Goal: Answer question/provide support: Share knowledge or assist other users

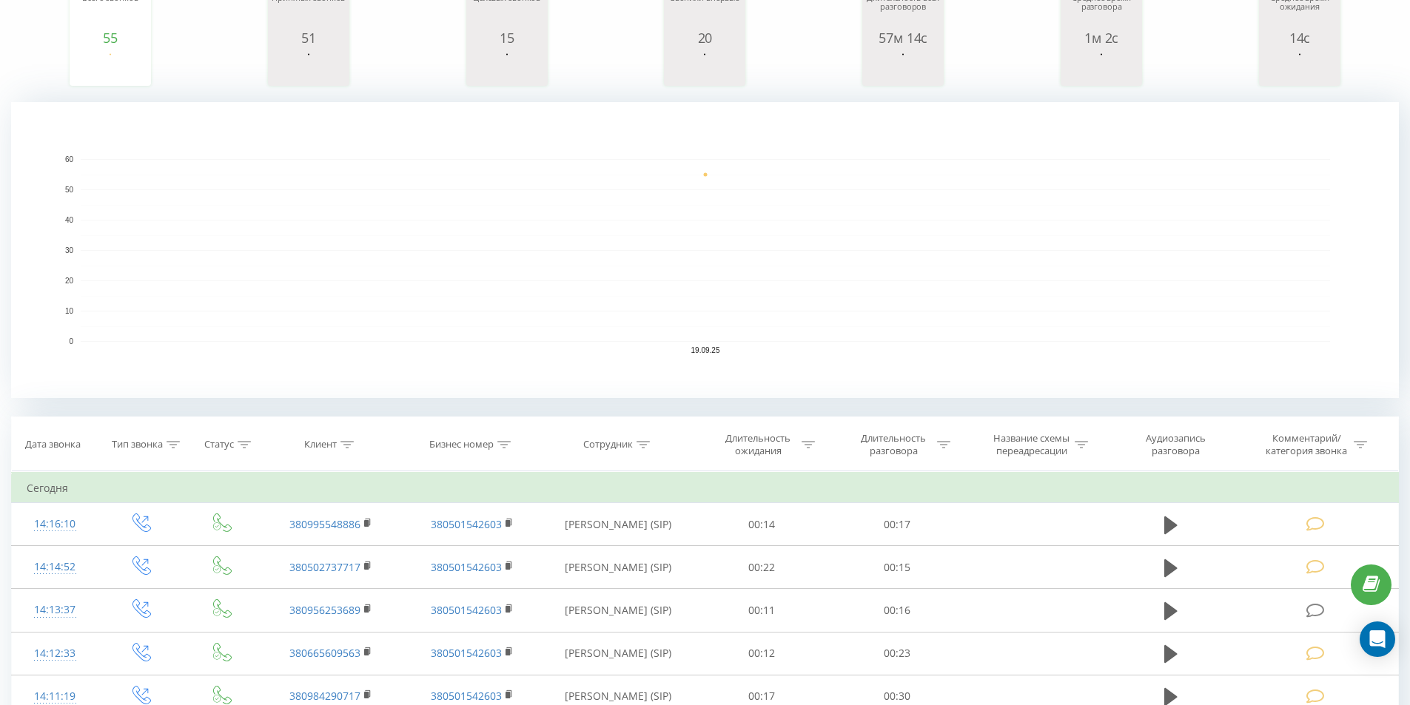
scroll to position [222, 0]
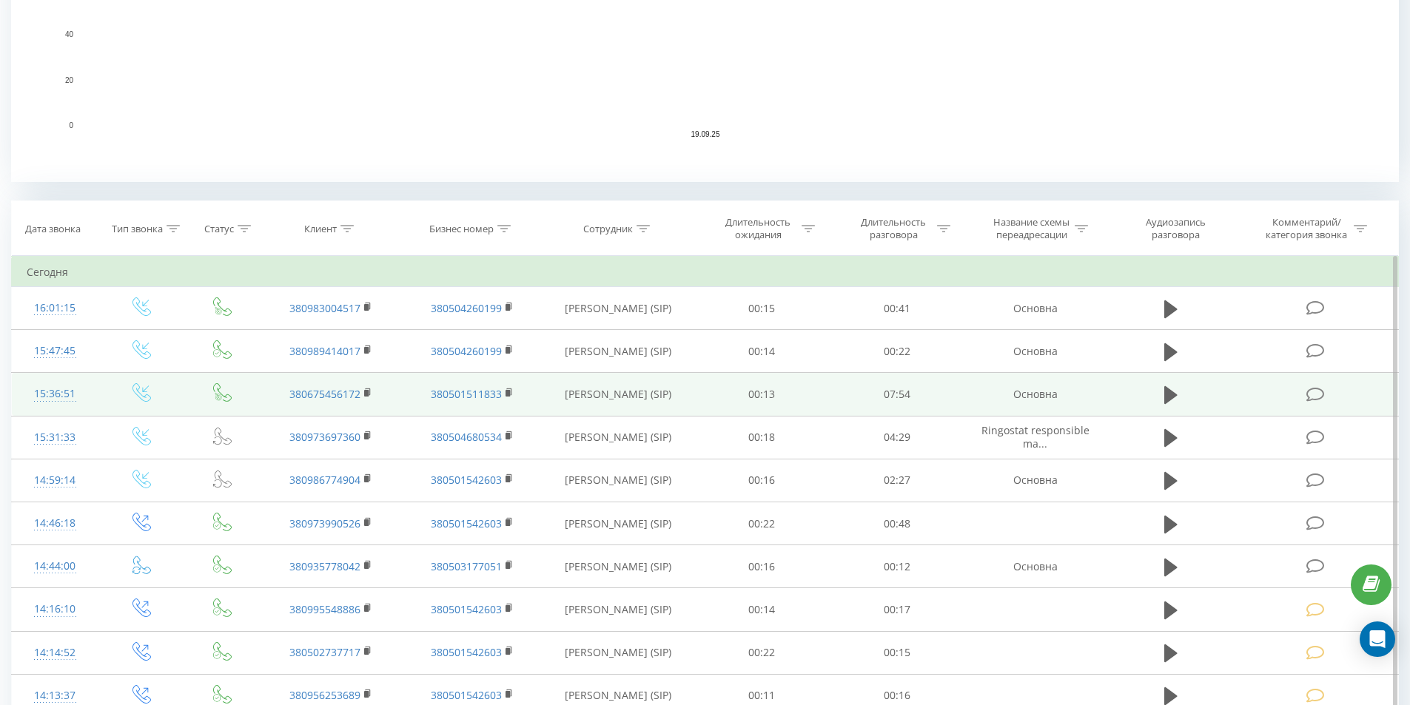
scroll to position [444, 0]
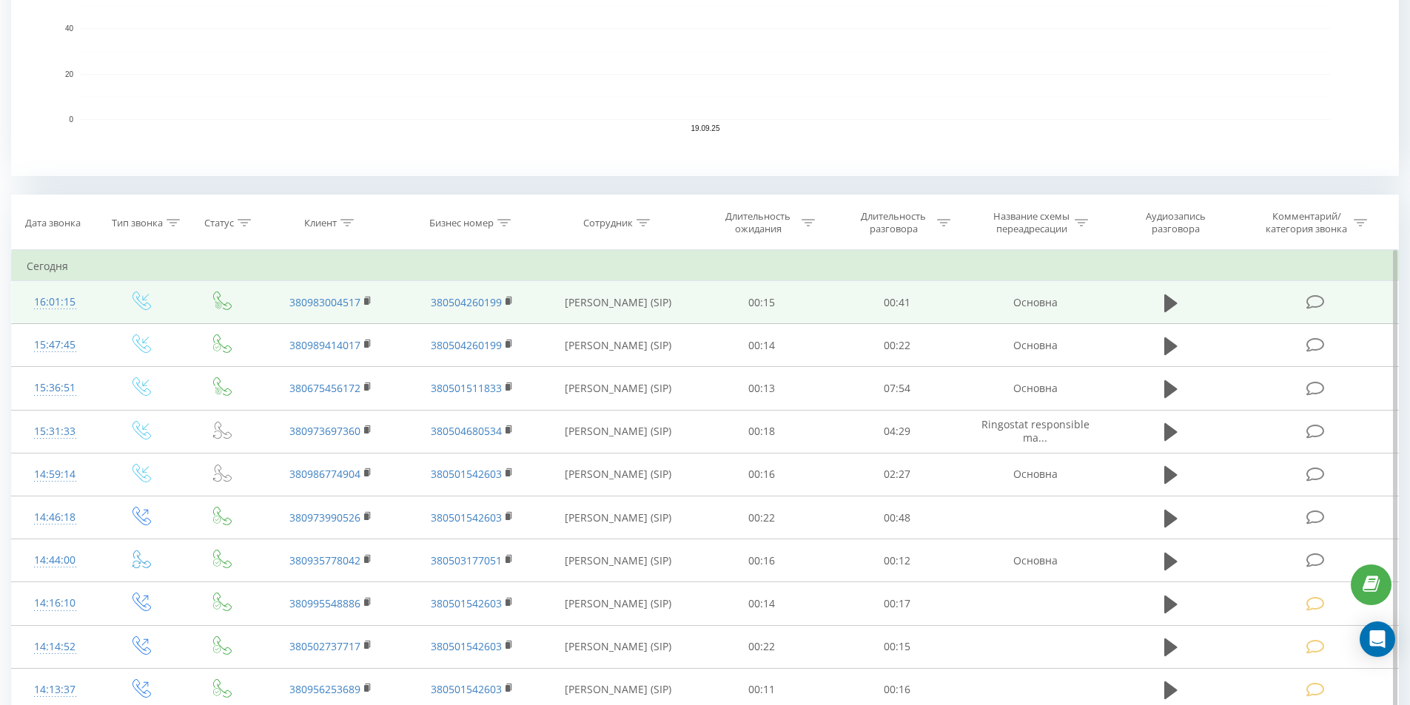
click at [1311, 300] on icon at bounding box center [1315, 303] width 19 height 16
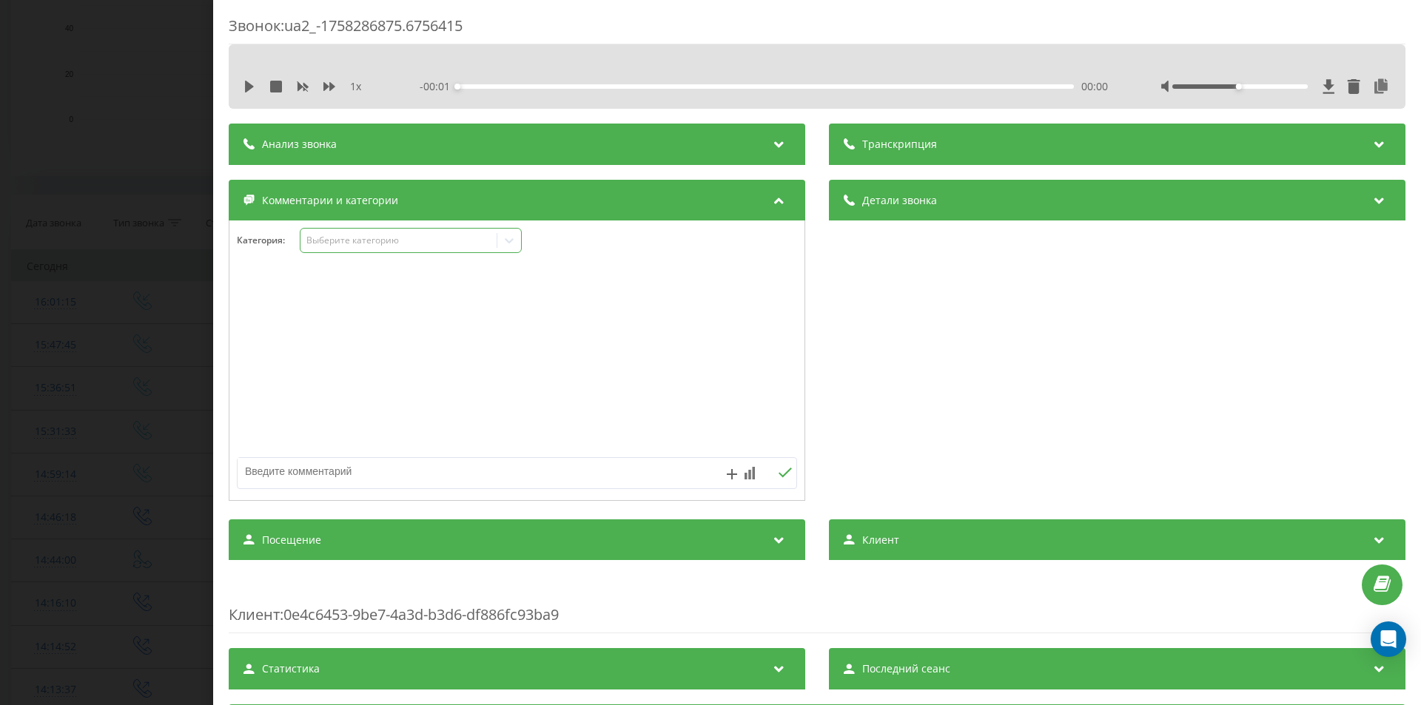
click at [357, 244] on div "Выберите категорию" at bounding box center [398, 241] width 185 height 12
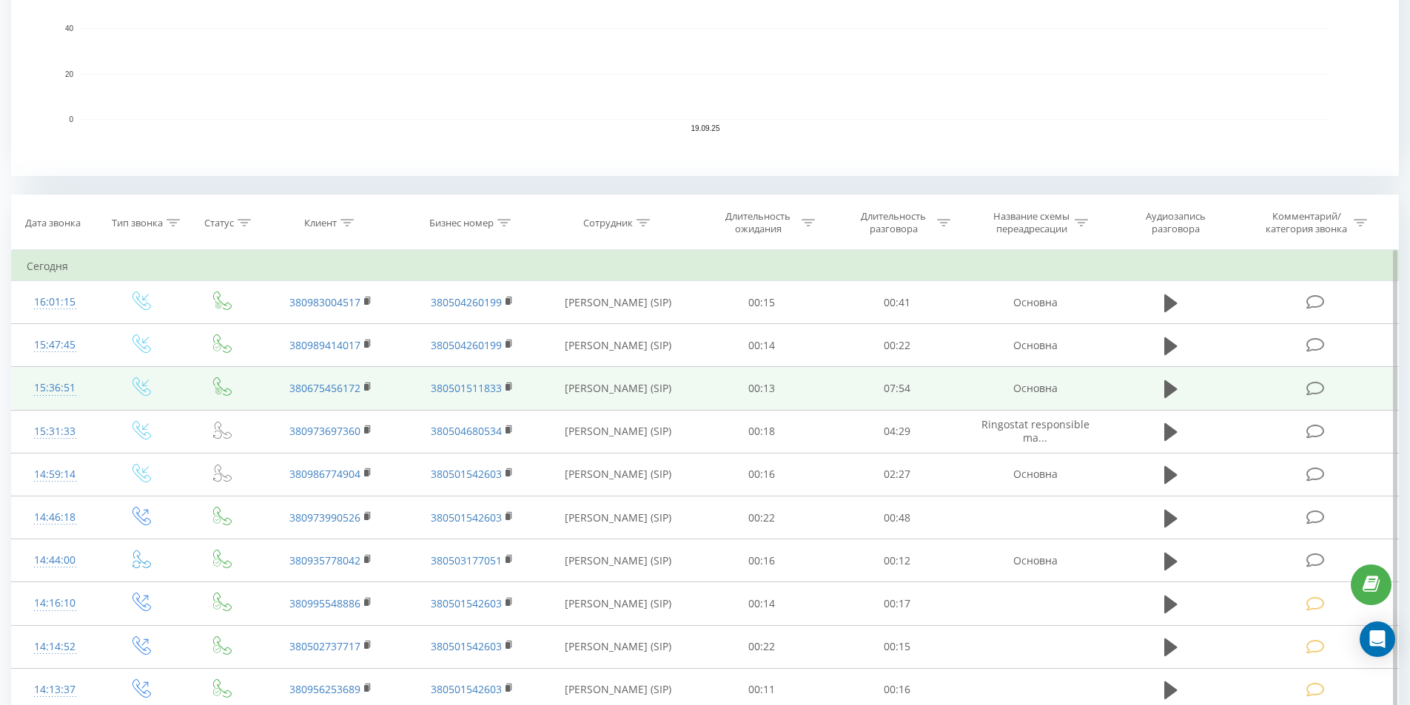
click at [1318, 385] on icon at bounding box center [1315, 389] width 19 height 16
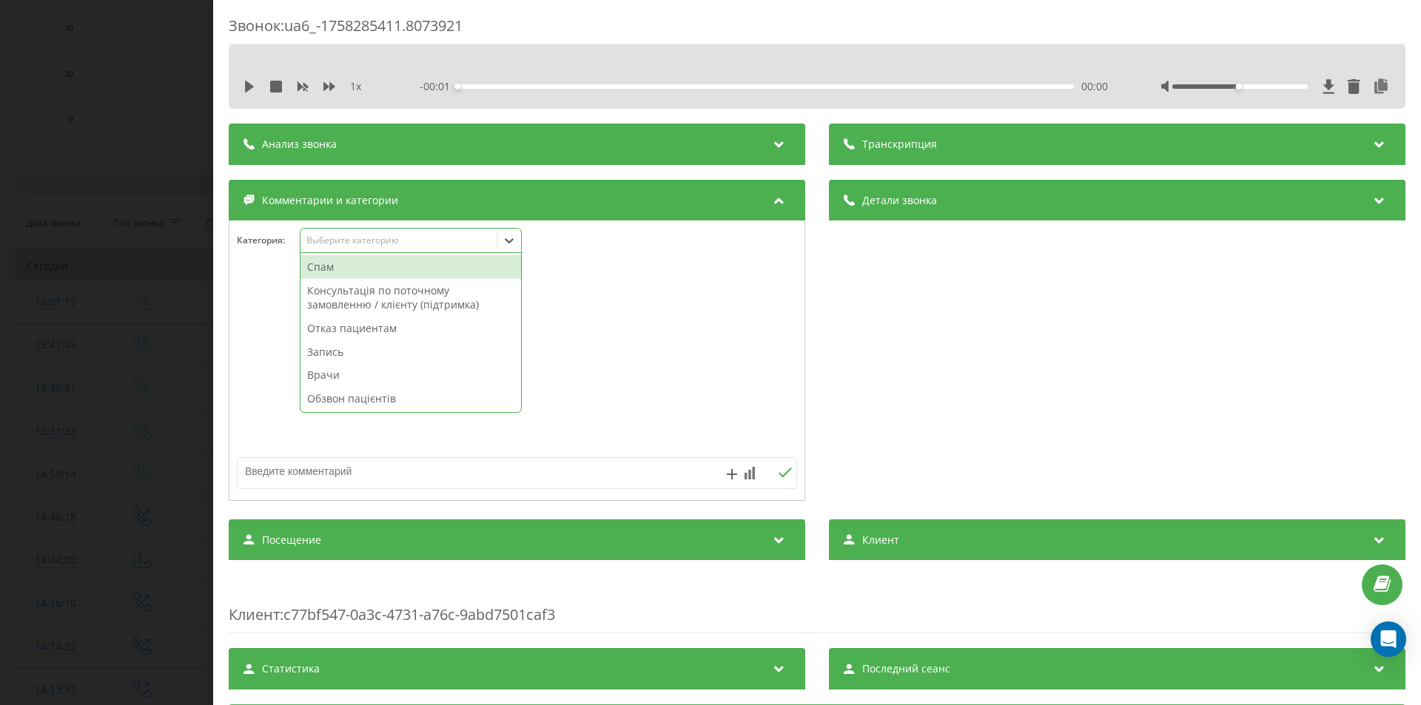
click at [351, 242] on div "Выберите категорию" at bounding box center [398, 241] width 185 height 12
click at [365, 349] on div "Запись" at bounding box center [410, 352] width 221 height 24
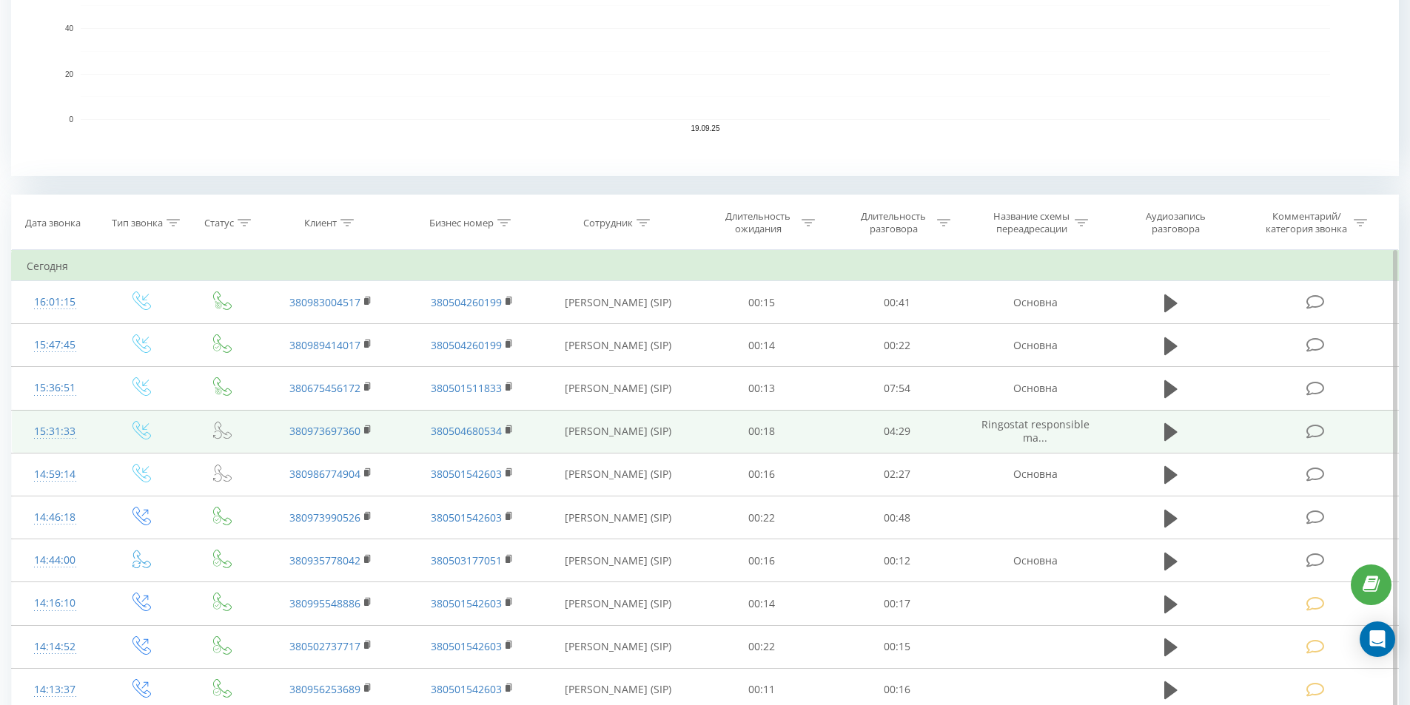
click at [1314, 431] on icon at bounding box center [1315, 432] width 19 height 16
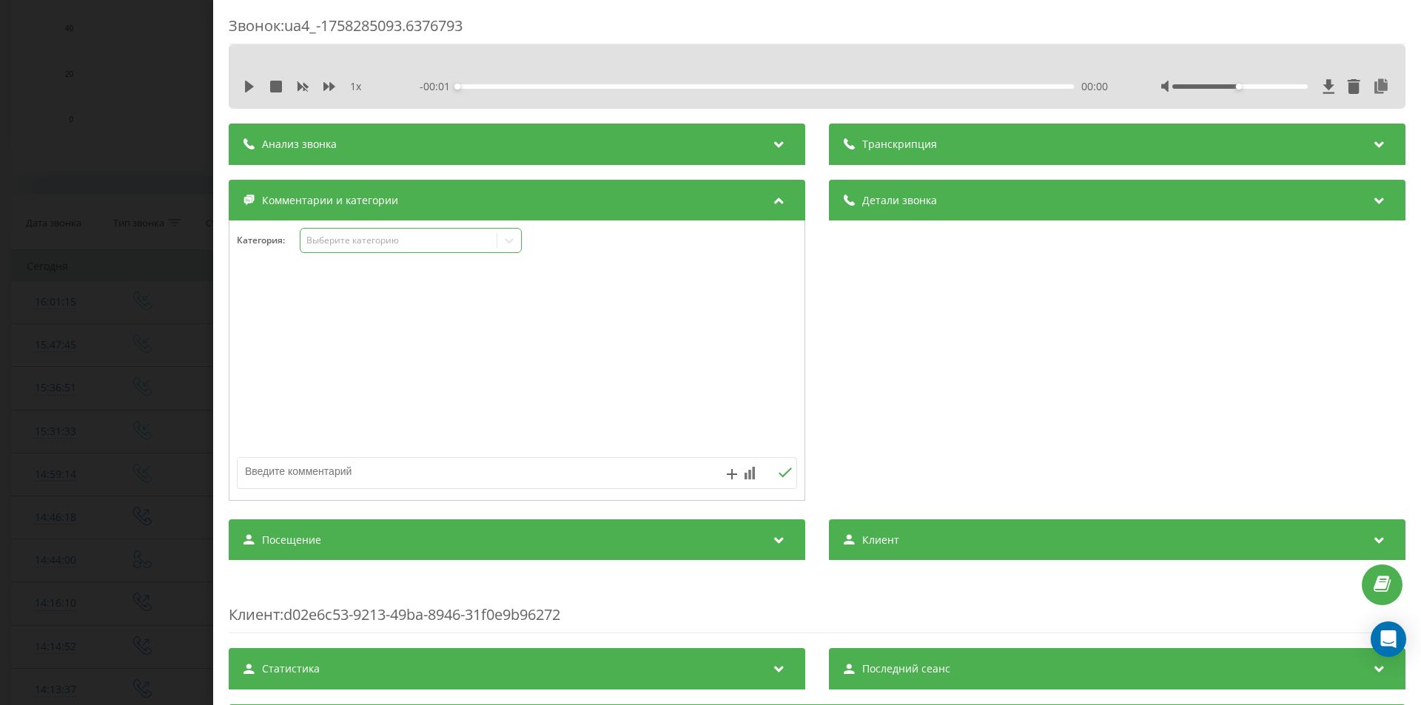
click at [357, 244] on div "Выберите категорию" at bounding box center [398, 241] width 185 height 12
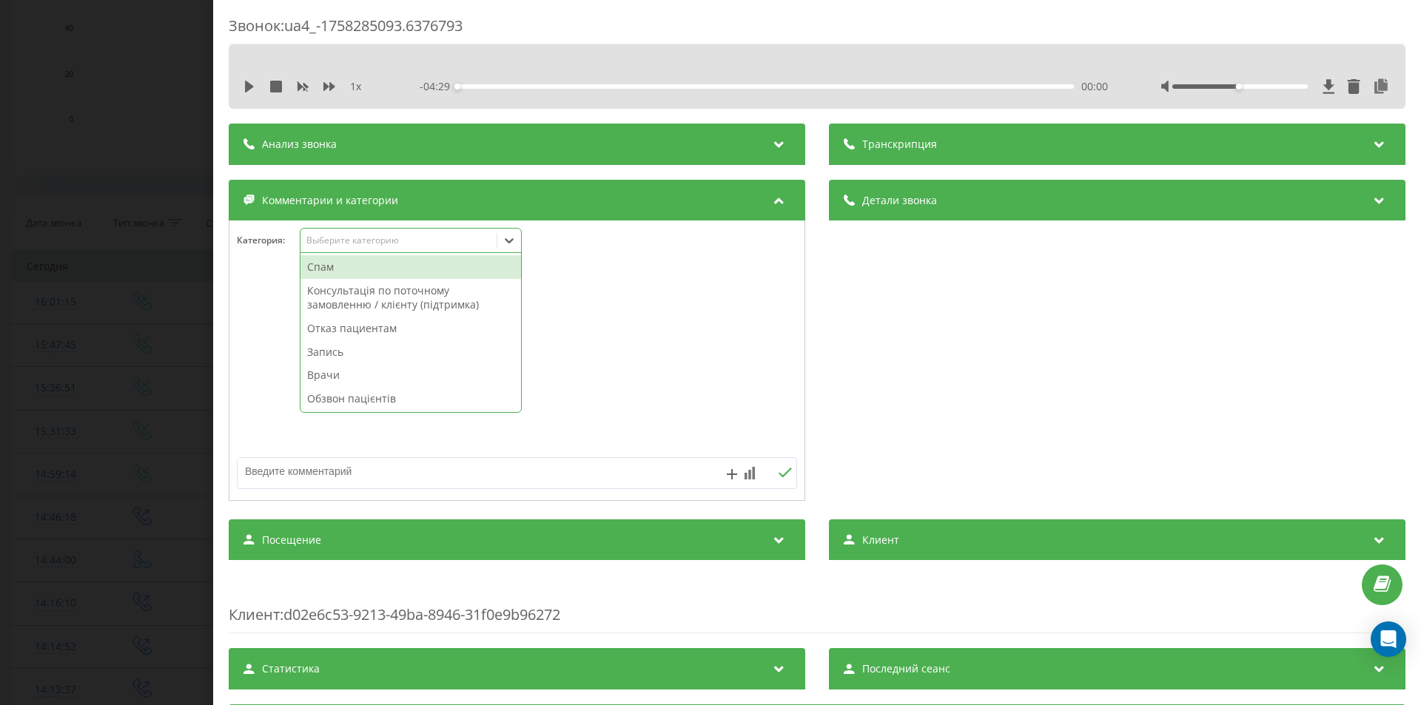
click at [354, 354] on div "Запись" at bounding box center [410, 352] width 221 height 24
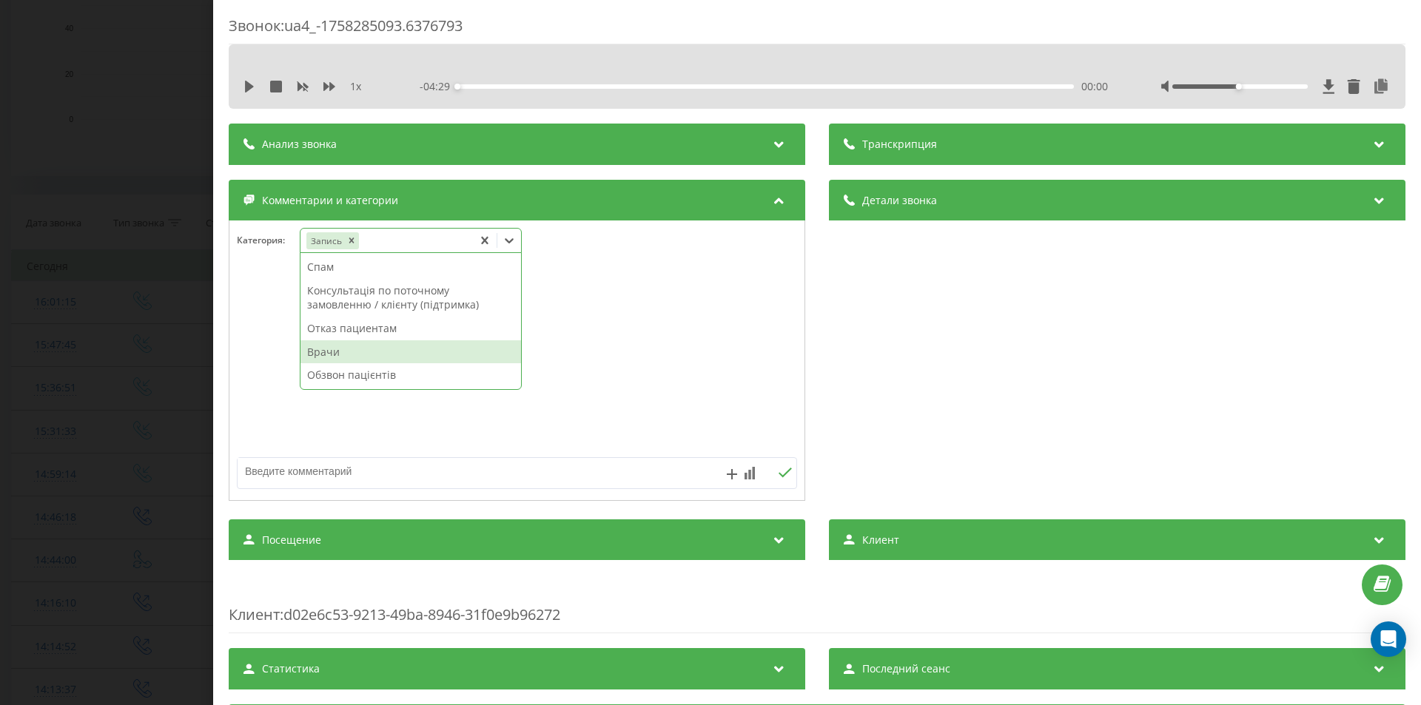
click at [352, 354] on div "Врачи" at bounding box center [410, 352] width 221 height 24
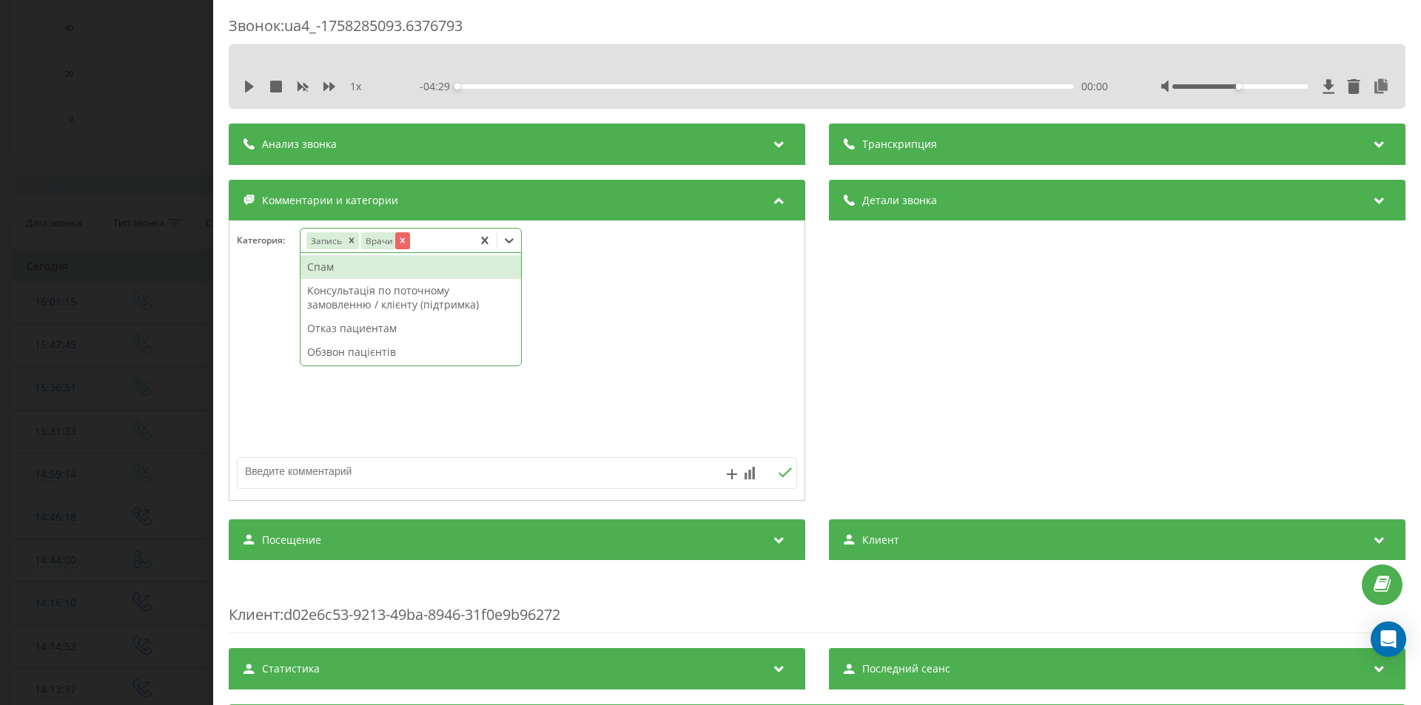
click at [403, 239] on icon "Remove Врачи" at bounding box center [402, 240] width 5 height 5
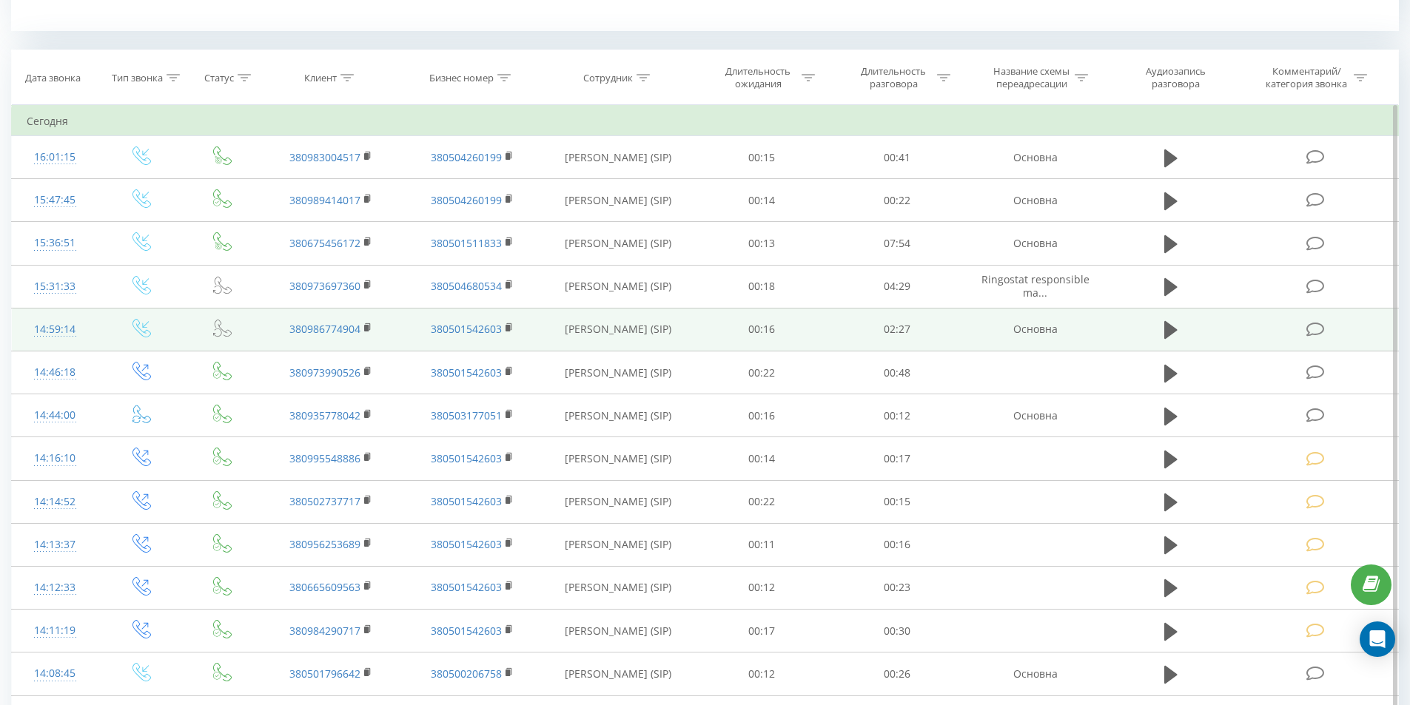
scroll to position [592, 0]
click at [1175, 329] on icon at bounding box center [1170, 327] width 13 height 18
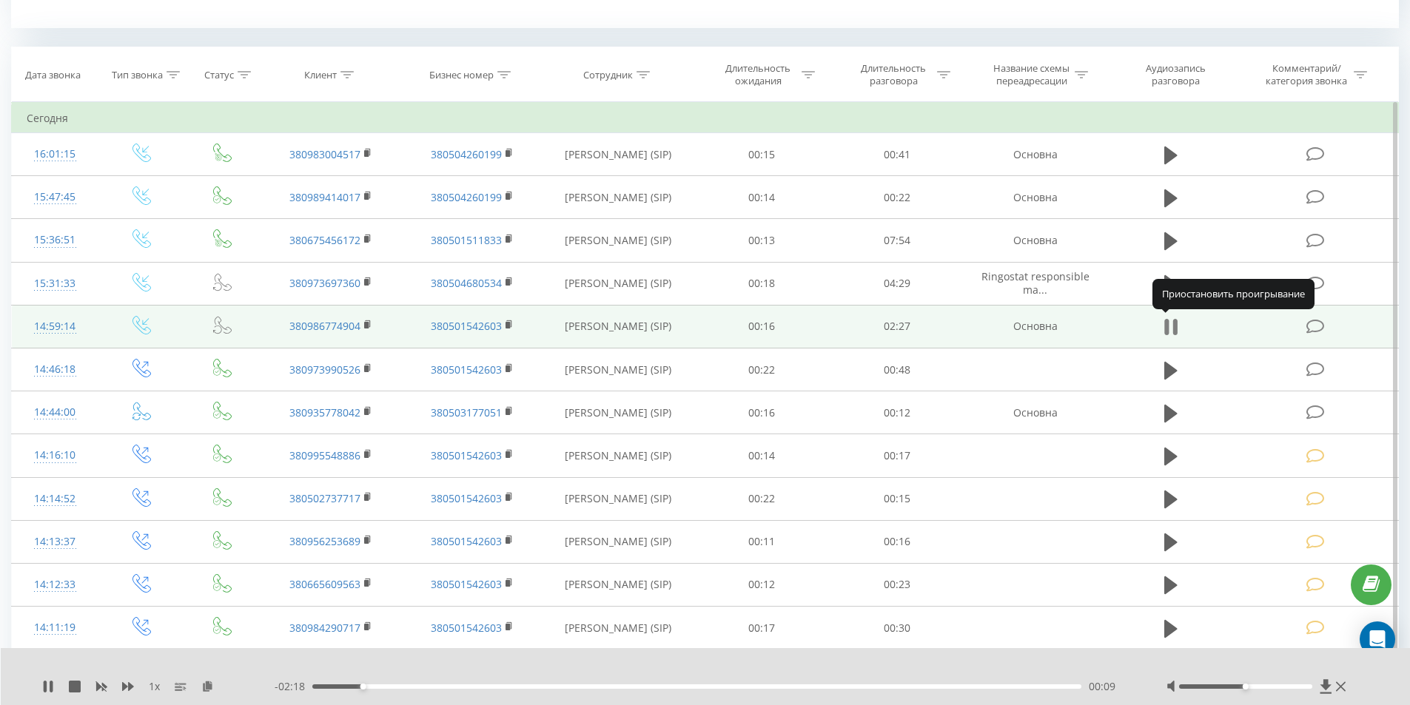
click at [1169, 326] on icon at bounding box center [1170, 327] width 13 height 21
click at [1310, 323] on icon at bounding box center [1315, 327] width 19 height 16
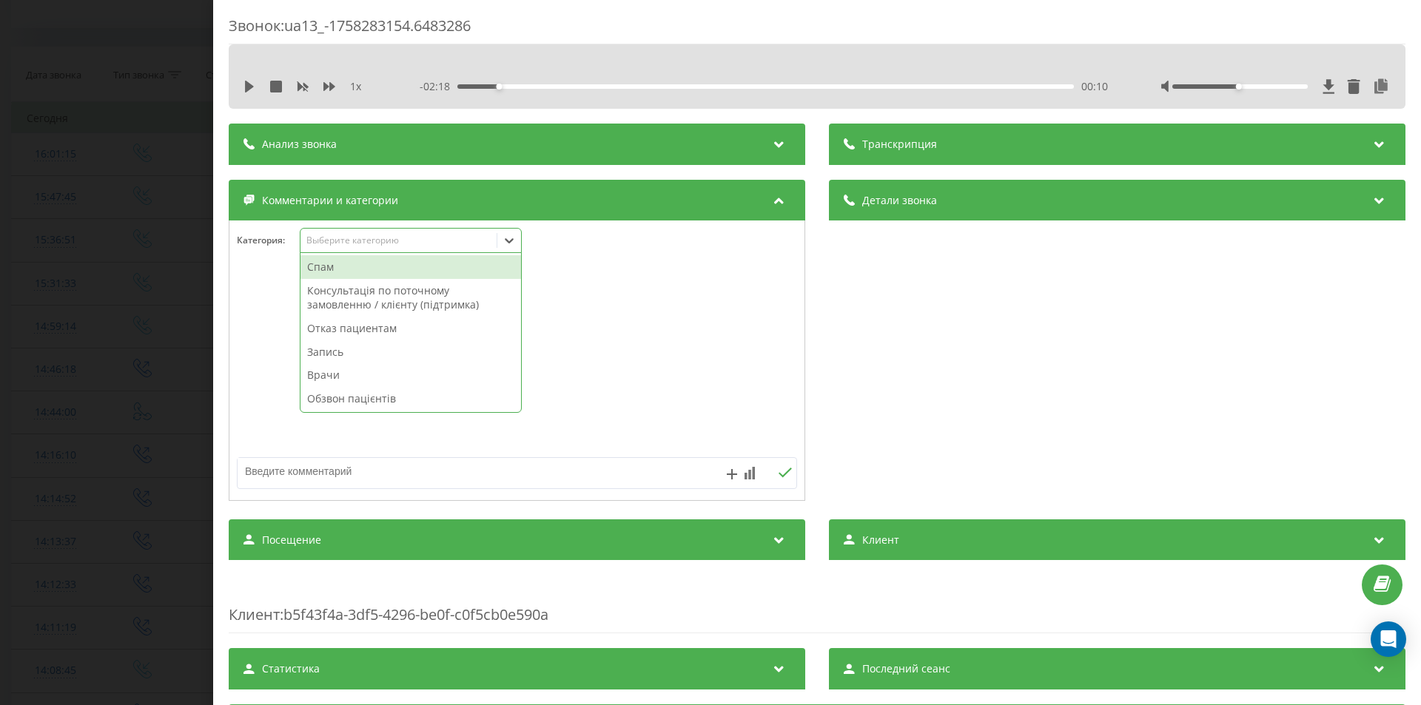
click at [409, 243] on div "Выберите категорию" at bounding box center [398, 241] width 185 height 12
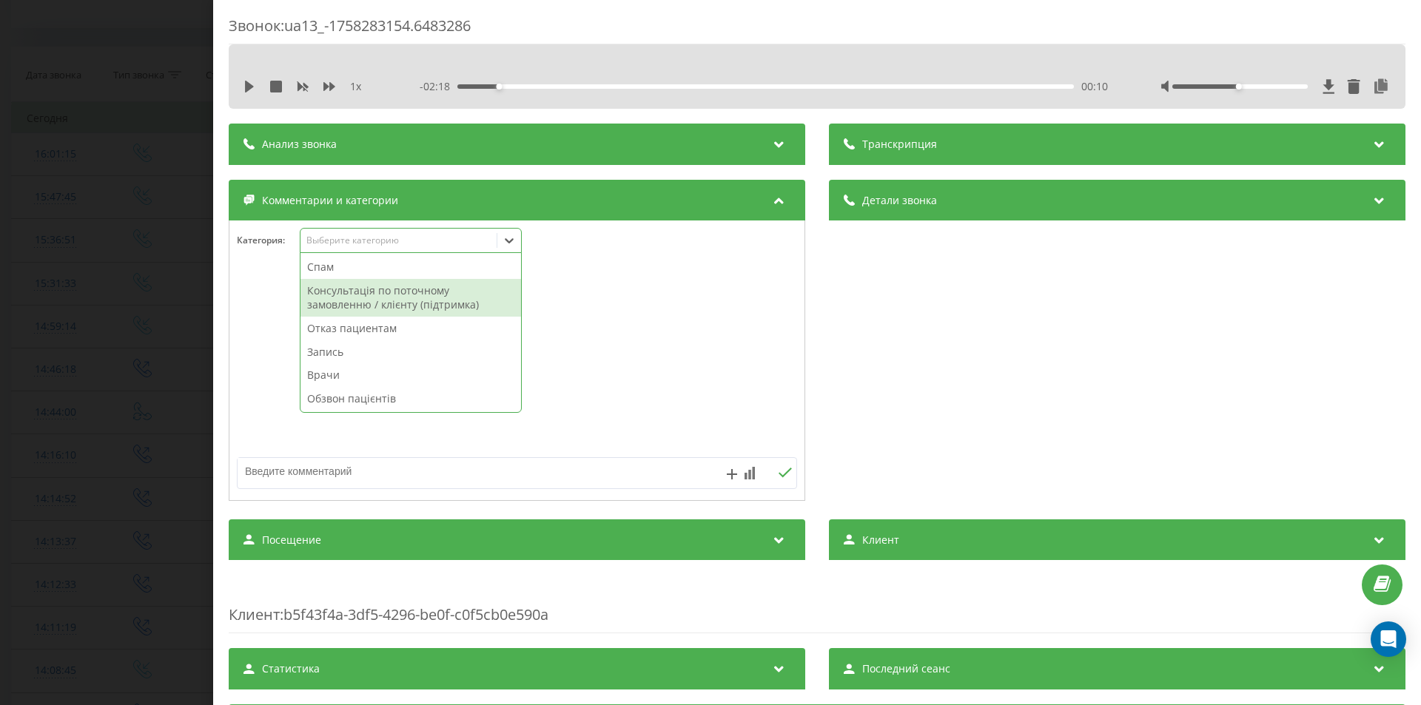
click at [387, 289] on div "Консультація по поточному замовленню / клієнту (підтримка)" at bounding box center [410, 298] width 221 height 38
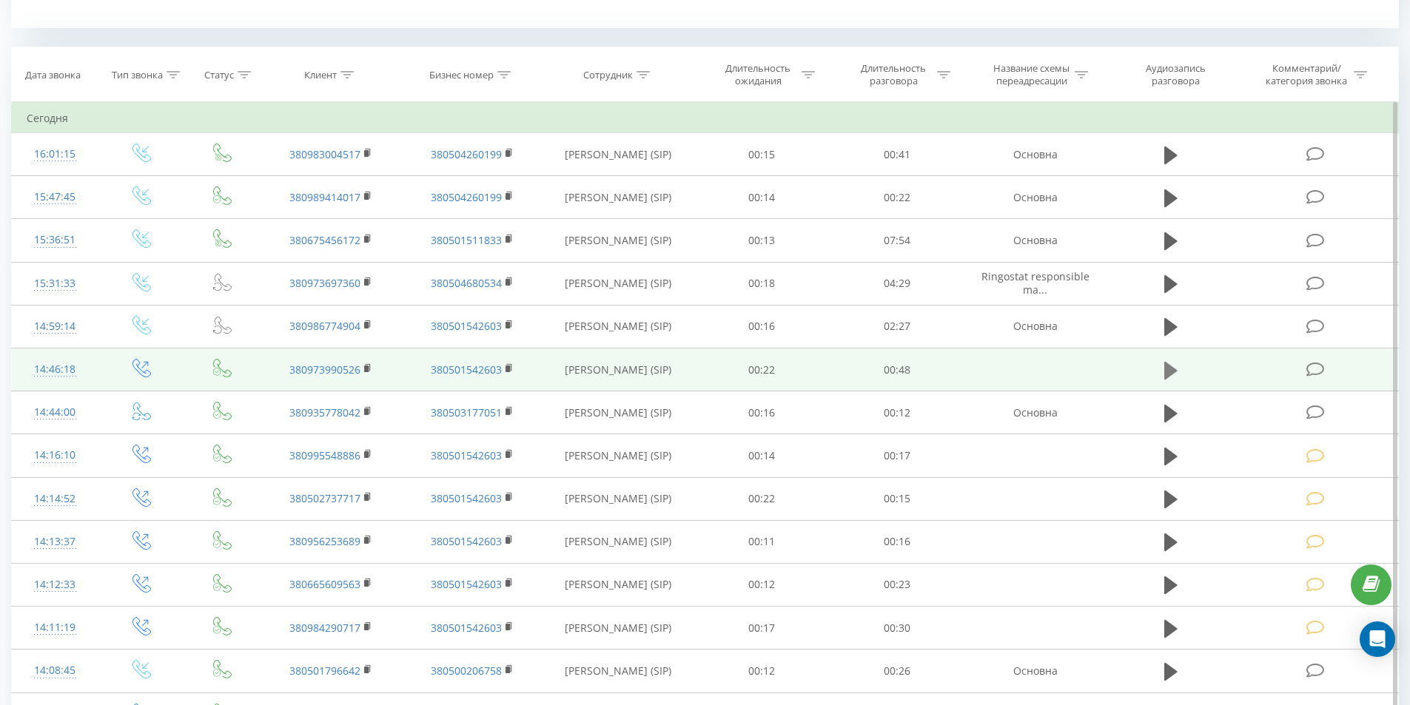
click at [1163, 369] on button at bounding box center [1171, 371] width 22 height 22
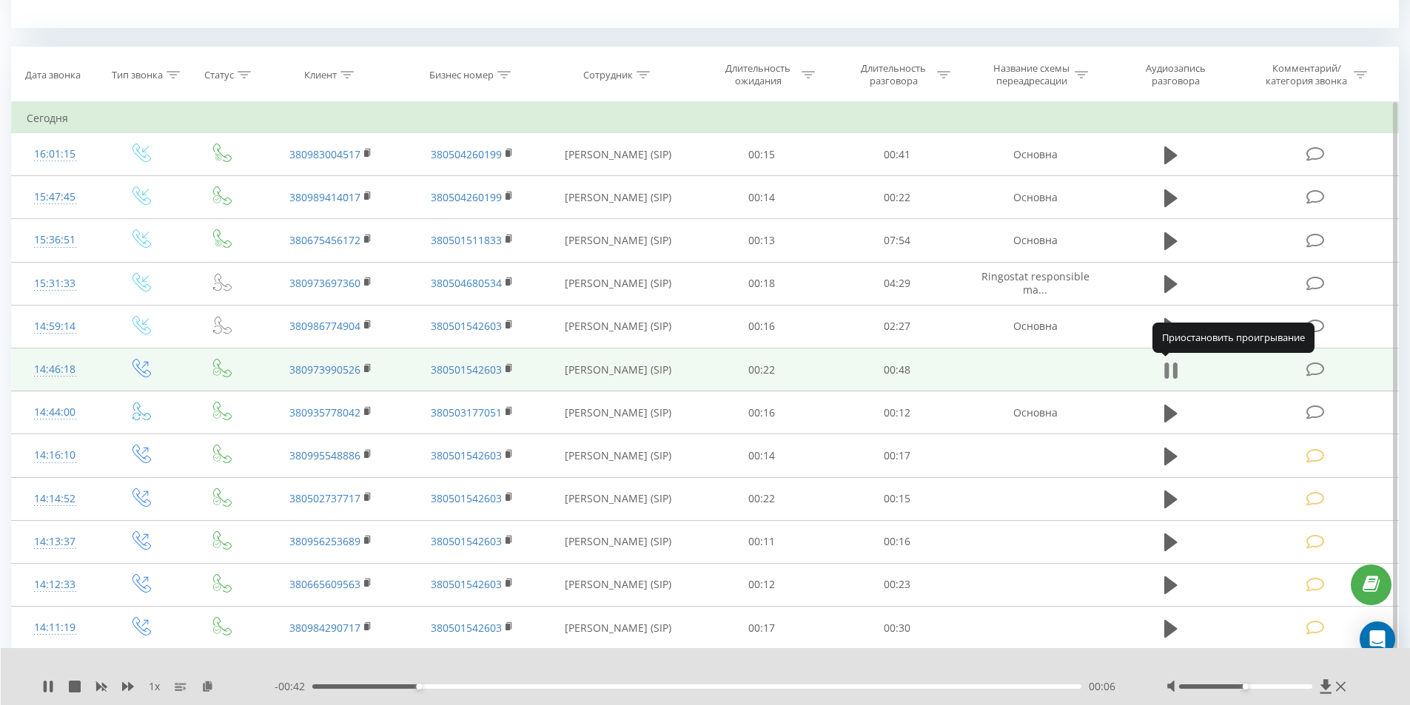
click at [1167, 373] on icon at bounding box center [1166, 371] width 4 height 16
click at [1311, 370] on icon at bounding box center [1315, 370] width 19 height 16
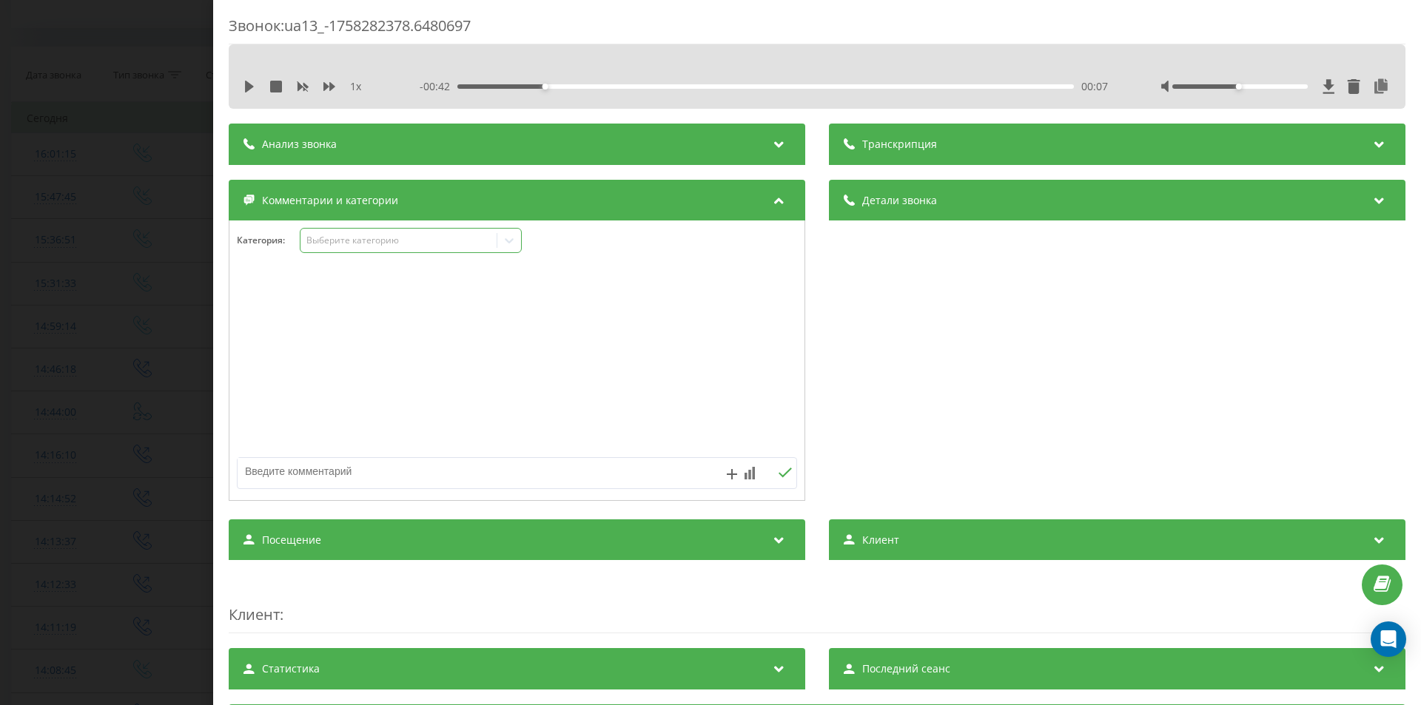
click at [413, 245] on div "Выберите категорию" at bounding box center [398, 241] width 185 height 12
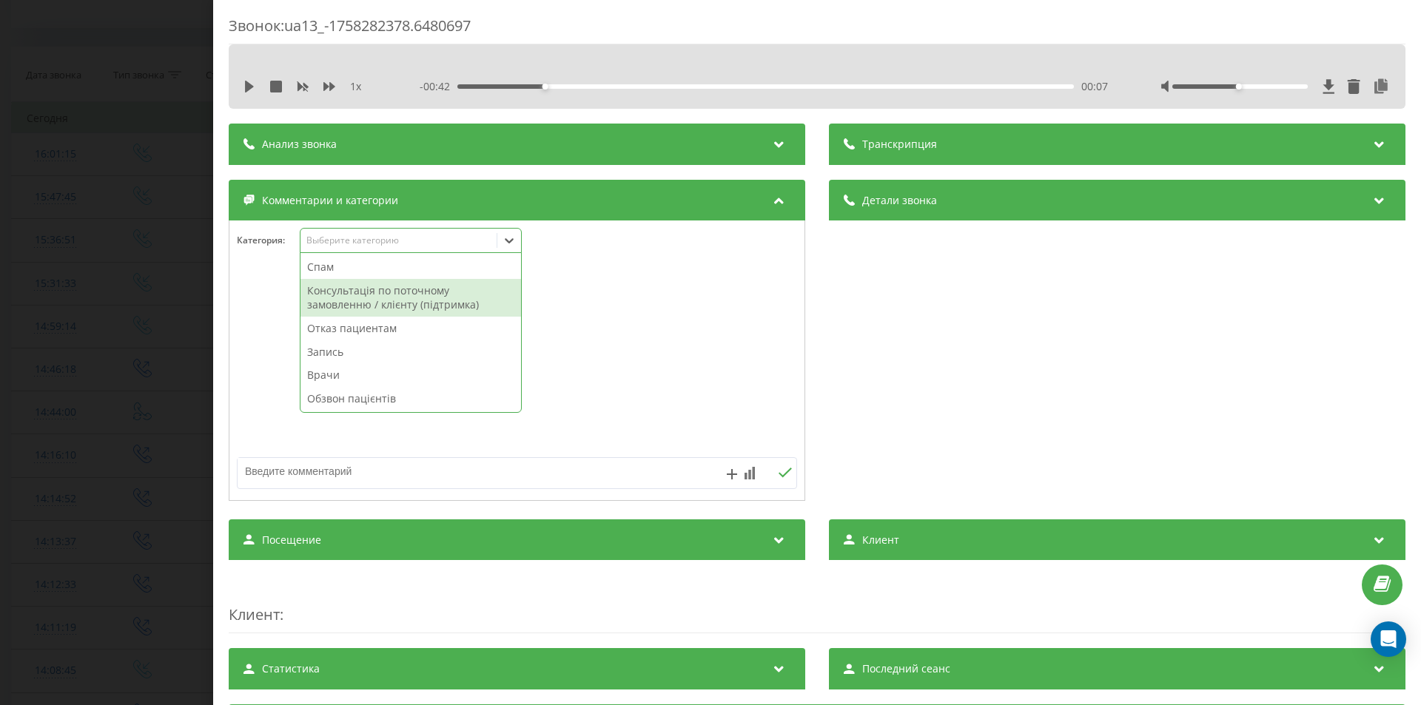
click at [375, 295] on div "Консультація по поточному замовленню / клієнту (підтримка)" at bounding box center [410, 298] width 221 height 38
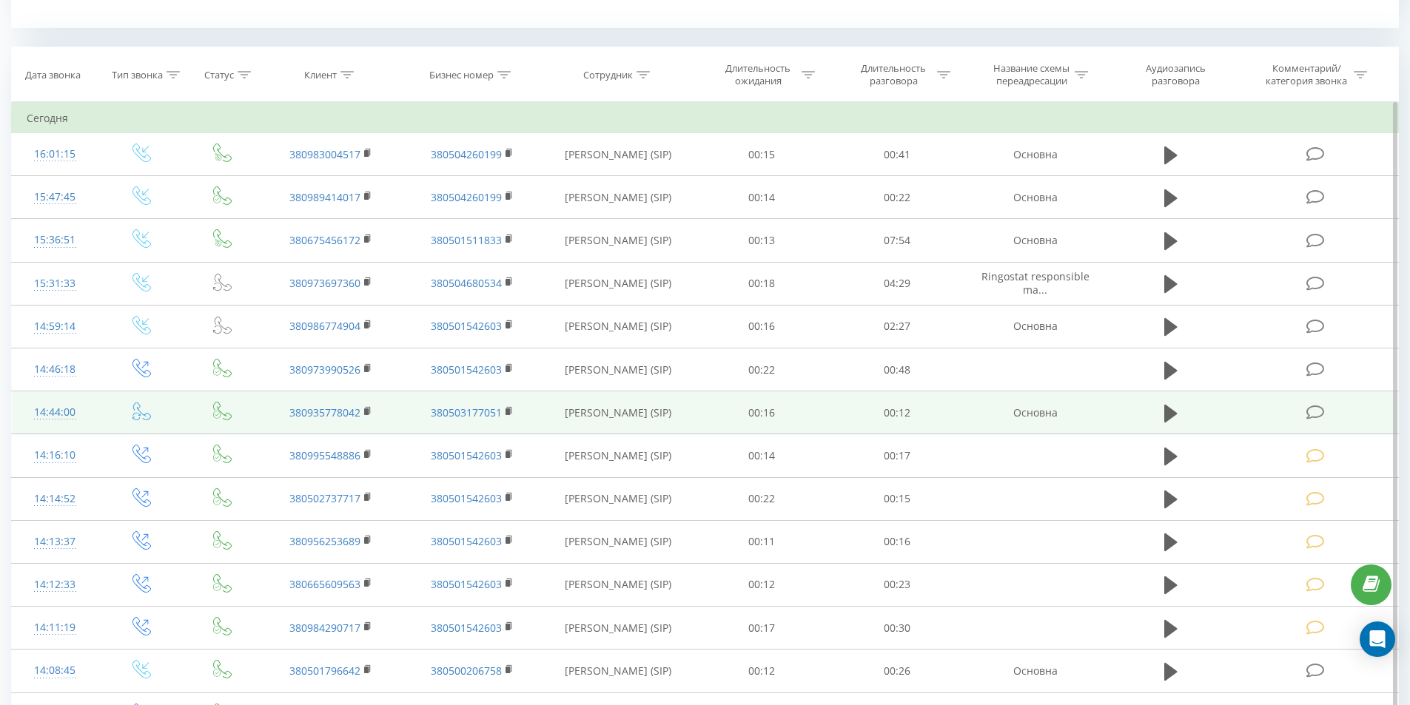
click at [1311, 411] on icon at bounding box center [1315, 413] width 19 height 16
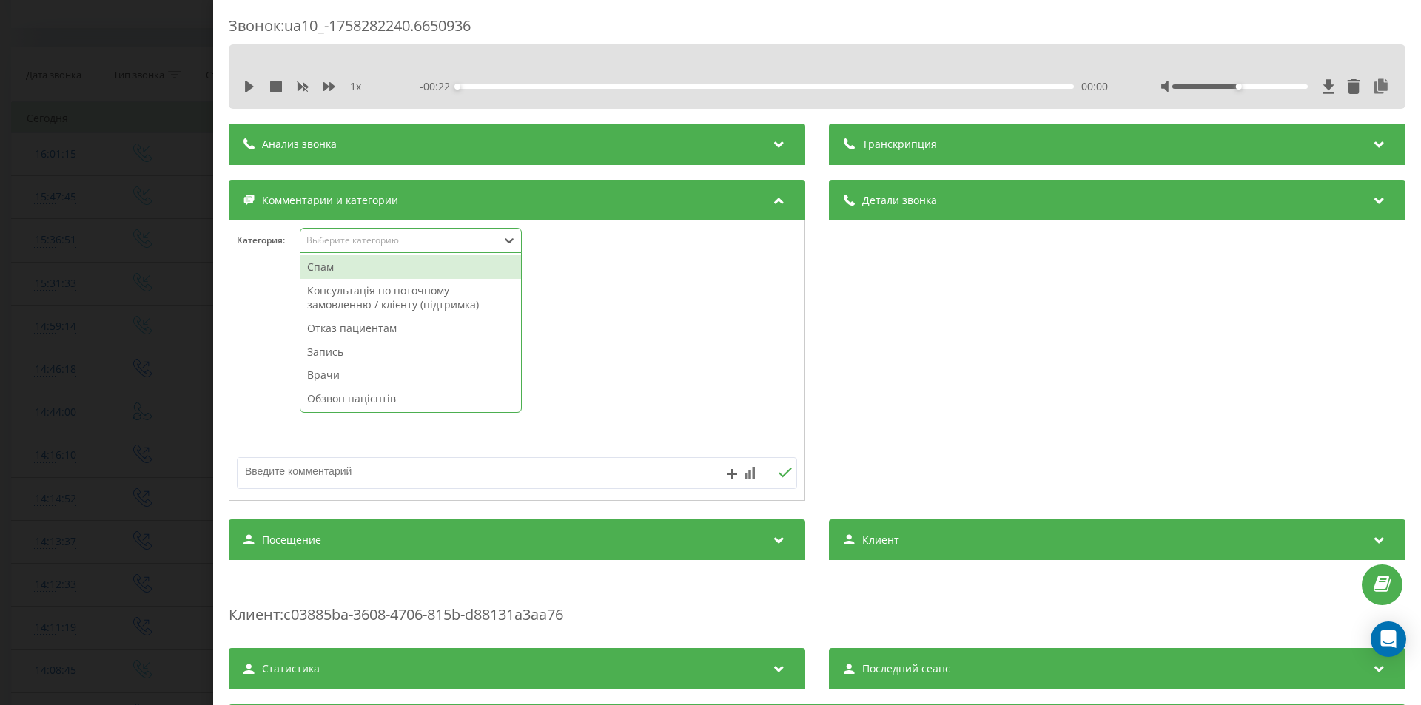
click at [400, 246] on div "Выберите категорию" at bounding box center [398, 241] width 185 height 12
click at [377, 271] on div "Спам" at bounding box center [410, 267] width 221 height 24
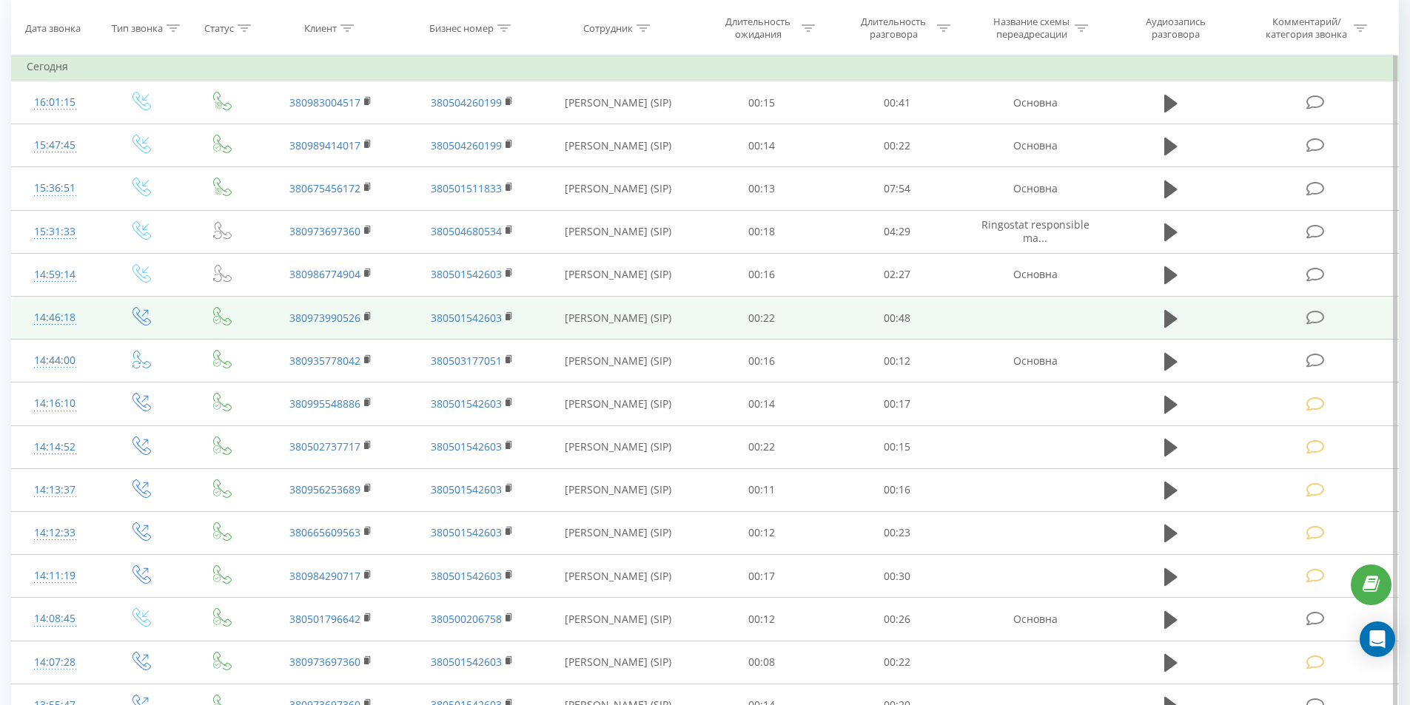
scroll to position [740, 0]
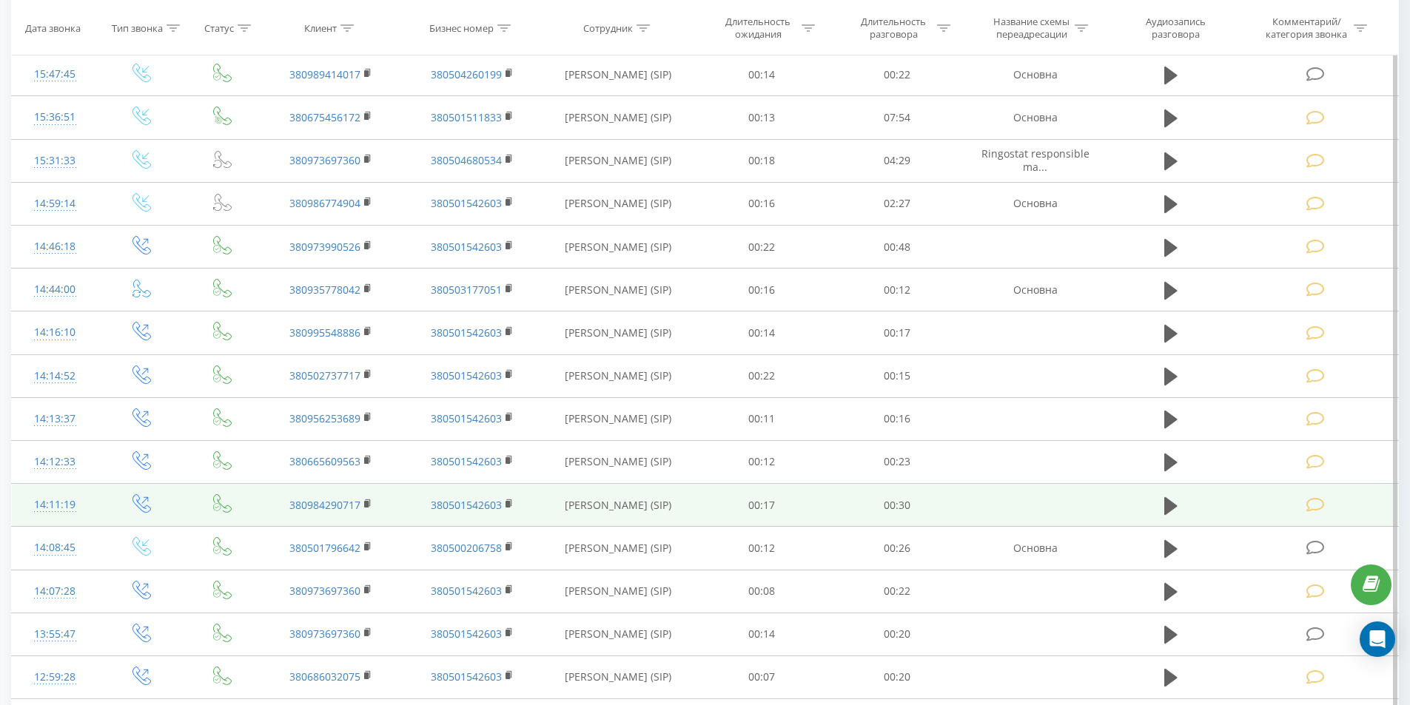
scroll to position [740, 0]
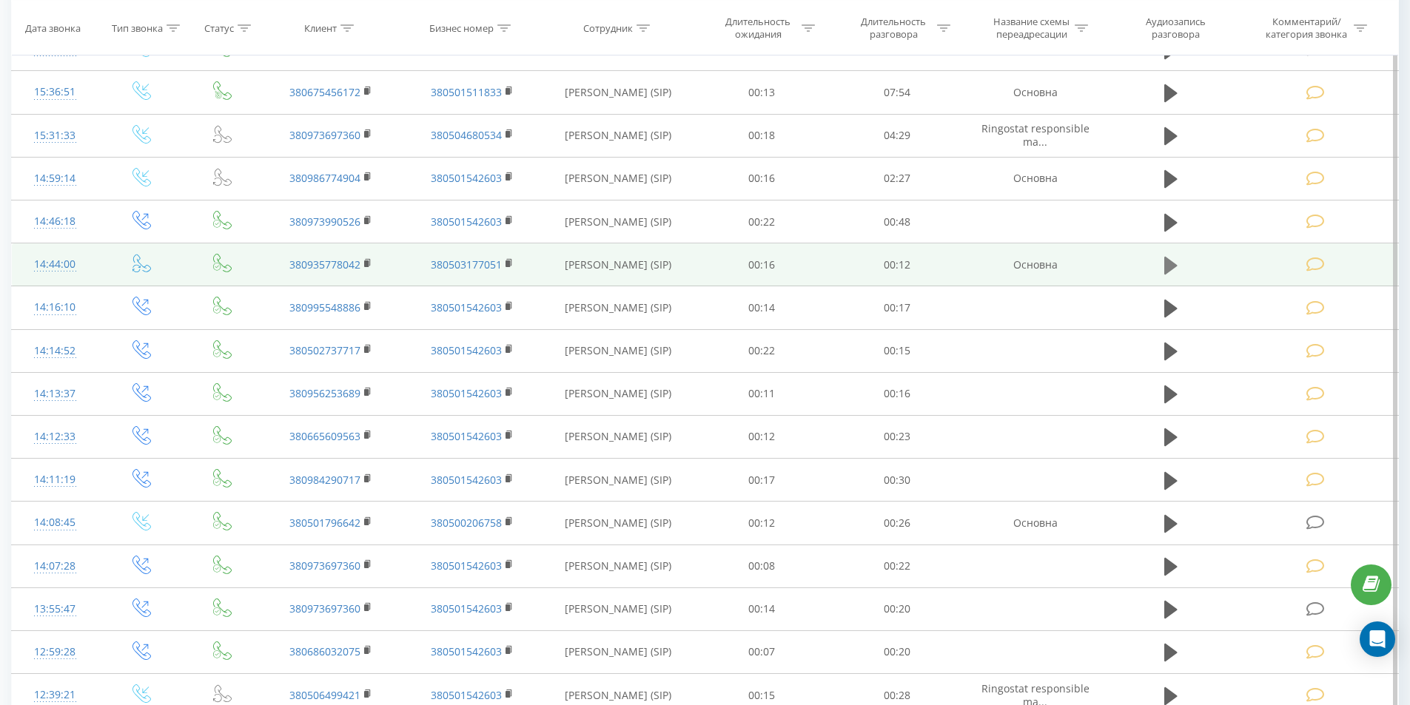
click at [1172, 268] on icon at bounding box center [1170, 266] width 13 height 18
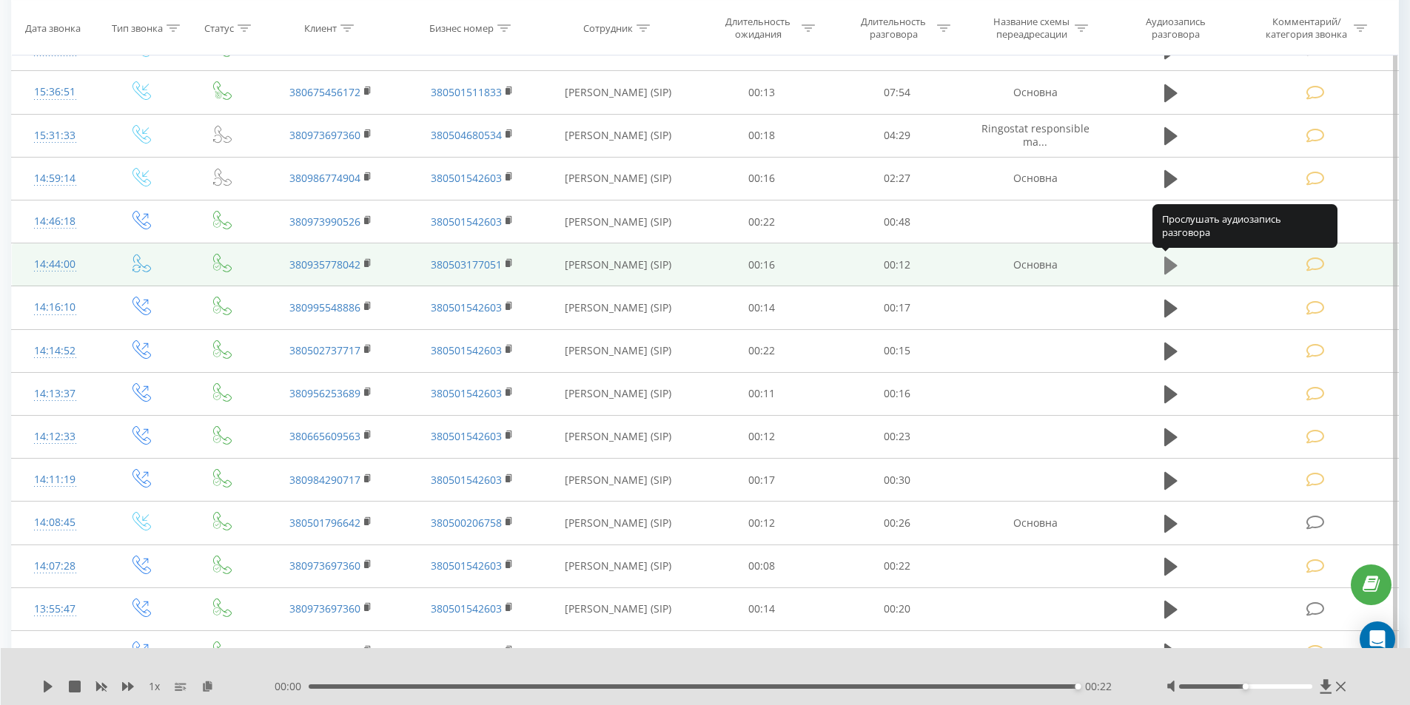
click at [1169, 265] on icon at bounding box center [1170, 266] width 13 height 18
click at [1166, 268] on icon at bounding box center [1170, 266] width 13 height 18
click at [50, 688] on icon at bounding box center [48, 687] width 9 height 12
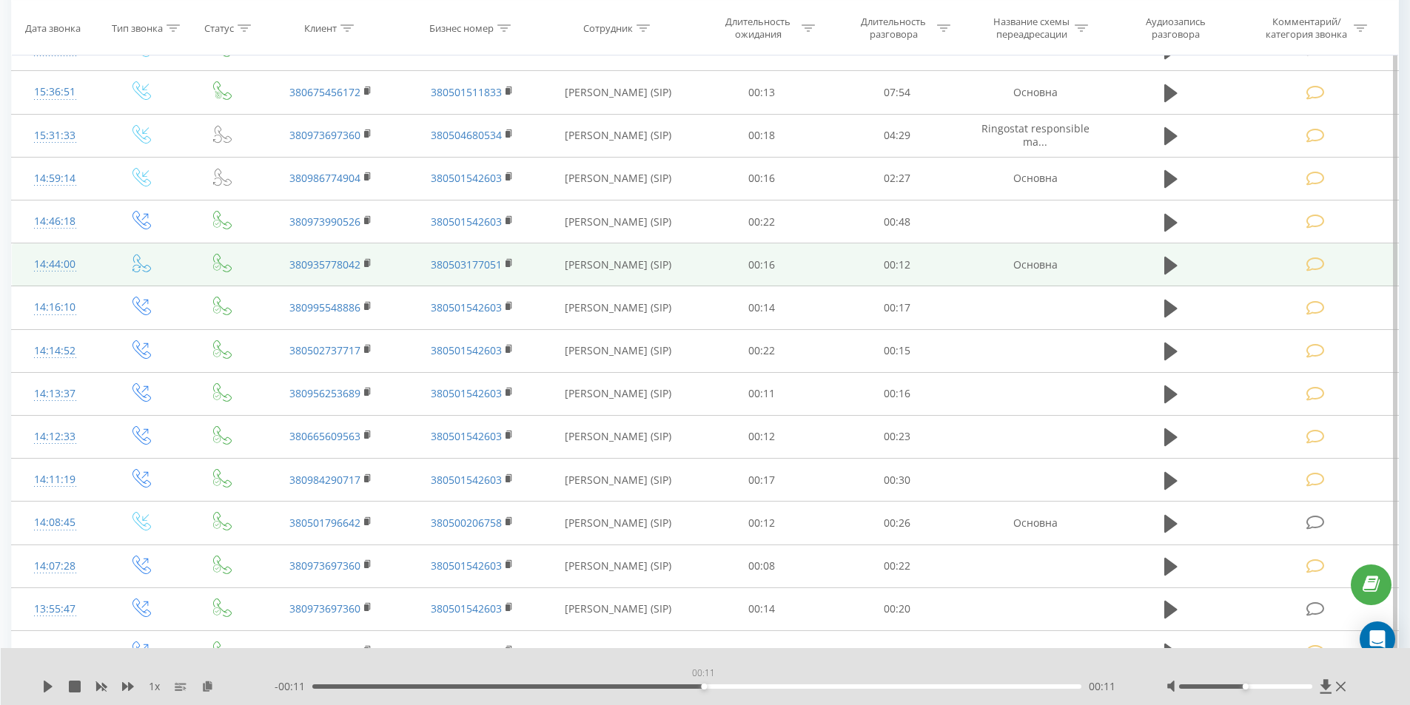
drag, startPoint x: 1075, startPoint y: 685, endPoint x: 703, endPoint y: 682, distance: 372.3
click at [703, 684] on div "00:11" at bounding box center [704, 687] width 6 height 6
click at [44, 680] on div "1 x" at bounding box center [158, 686] width 232 height 15
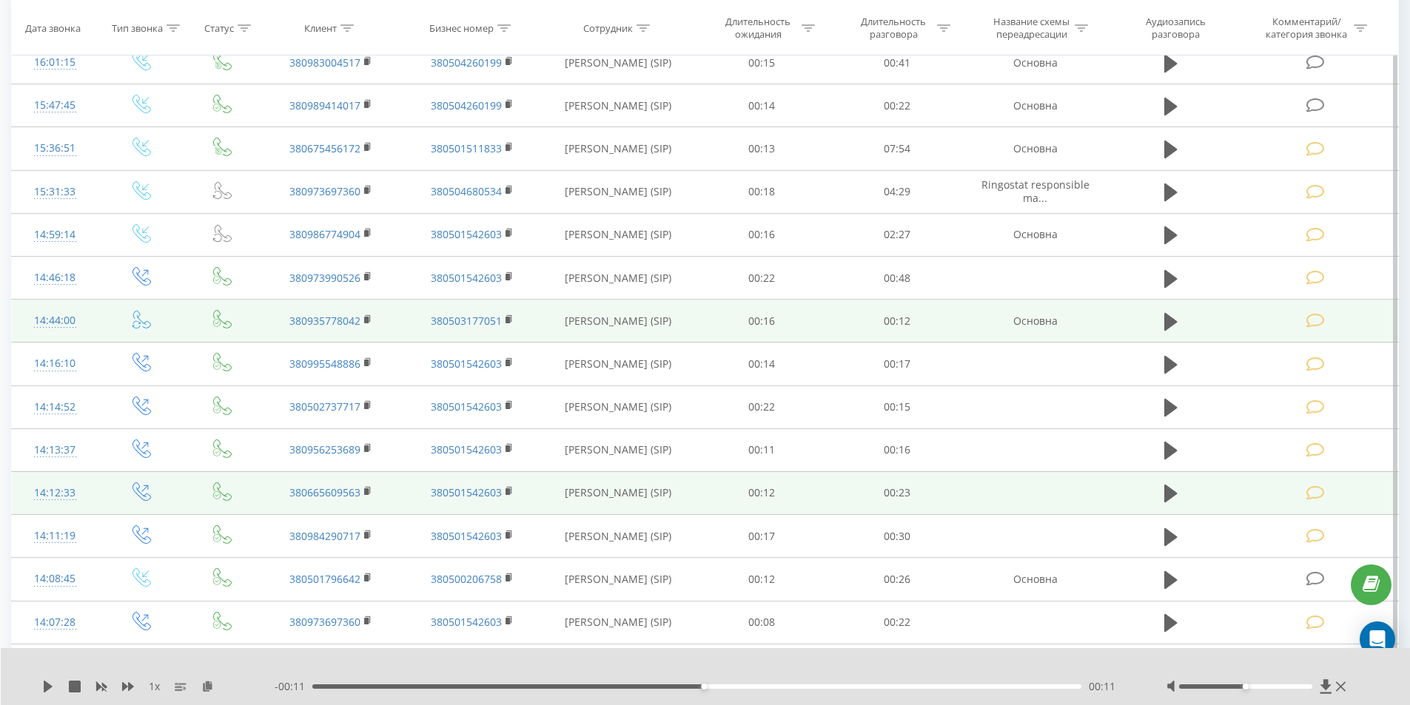
scroll to position [814, 0]
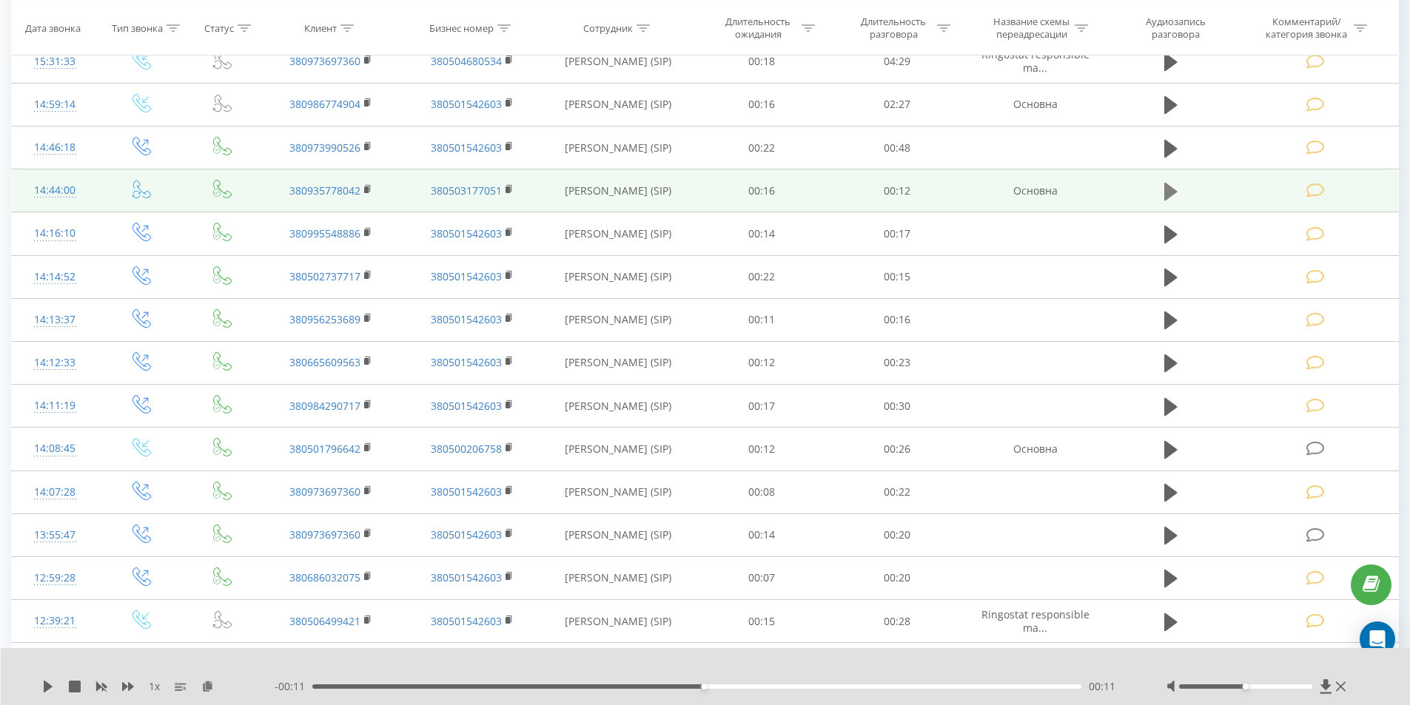
click at [1173, 189] on icon at bounding box center [1170, 192] width 13 height 18
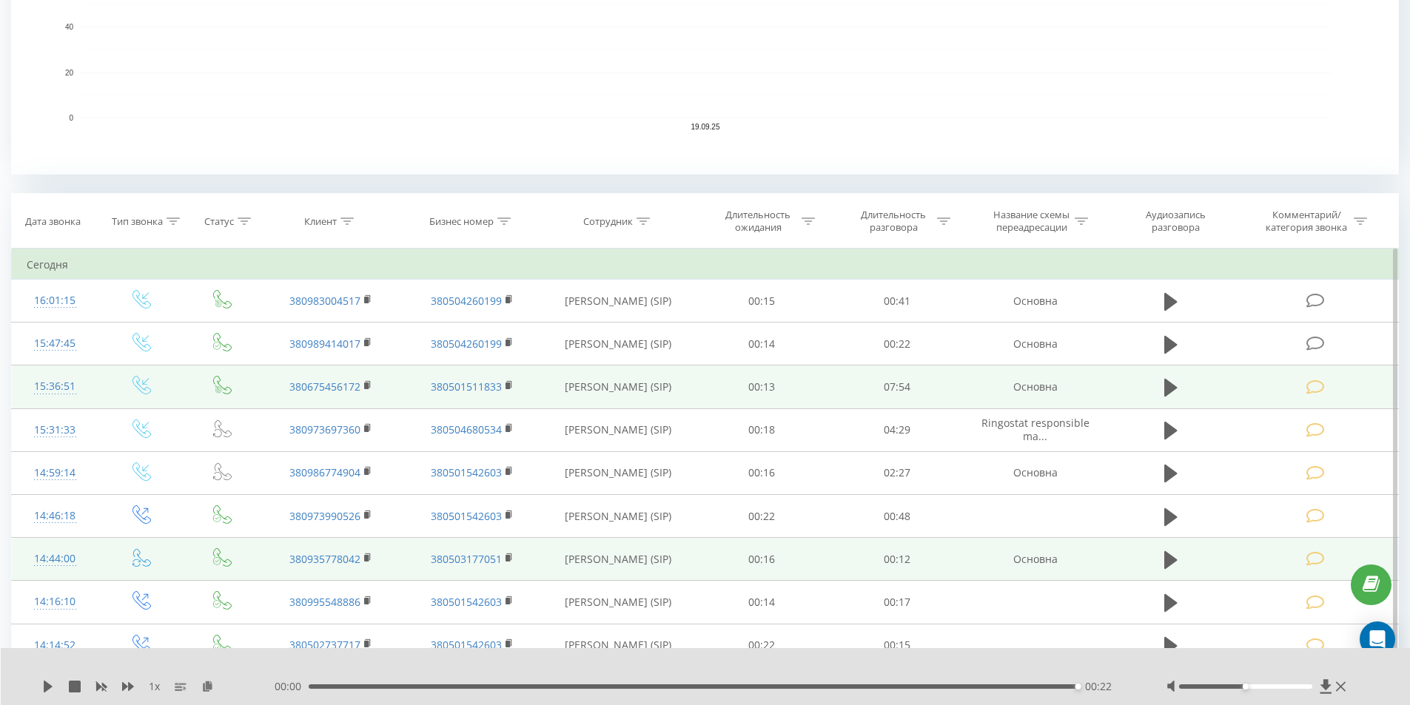
scroll to position [444, 0]
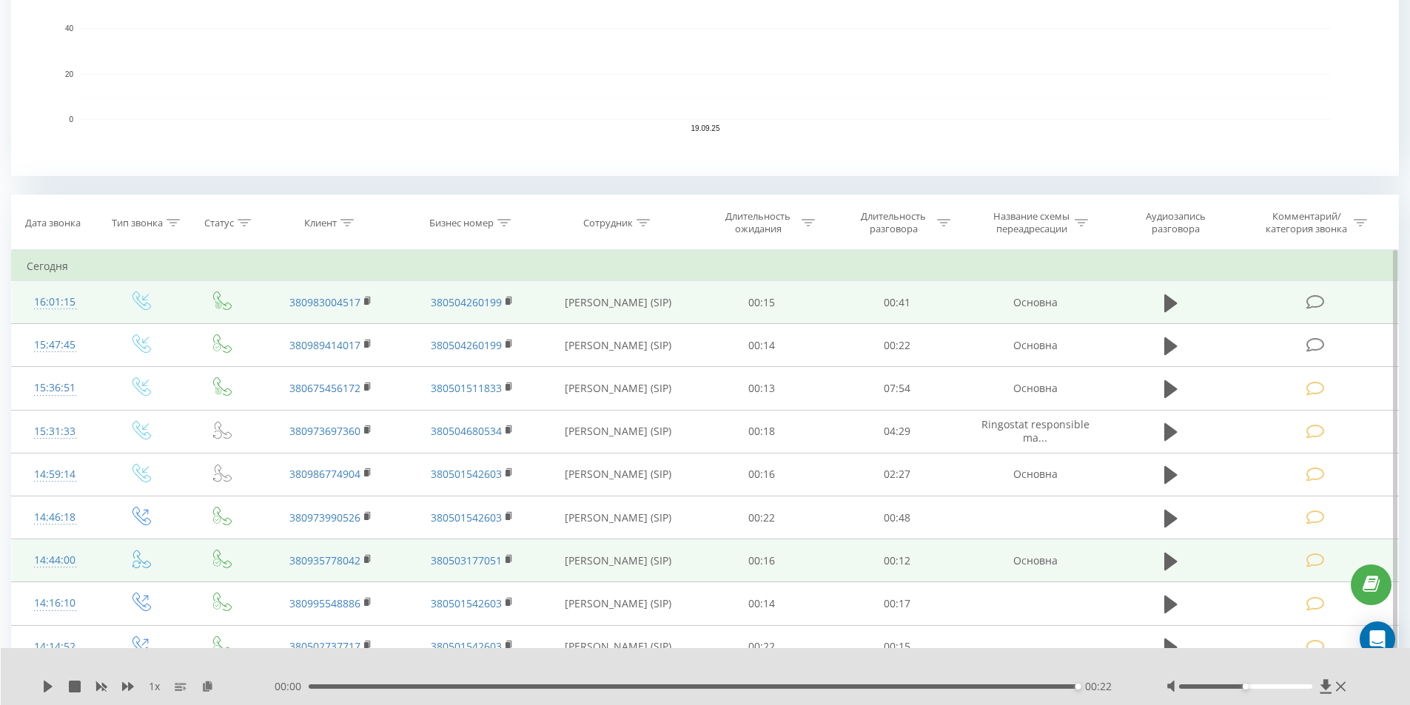
click at [1325, 303] on span at bounding box center [1316, 301] width 21 height 14
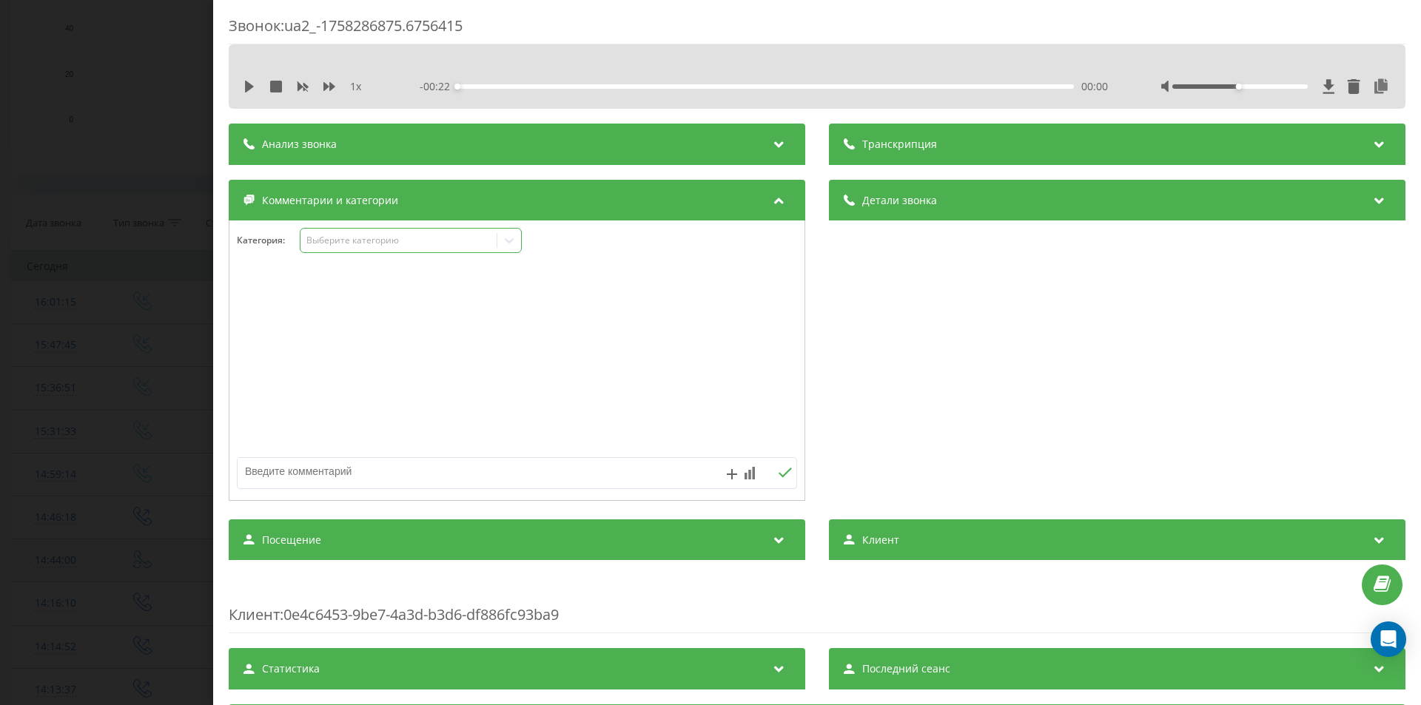
click at [363, 241] on div "Выберите категорию" at bounding box center [398, 241] width 185 height 12
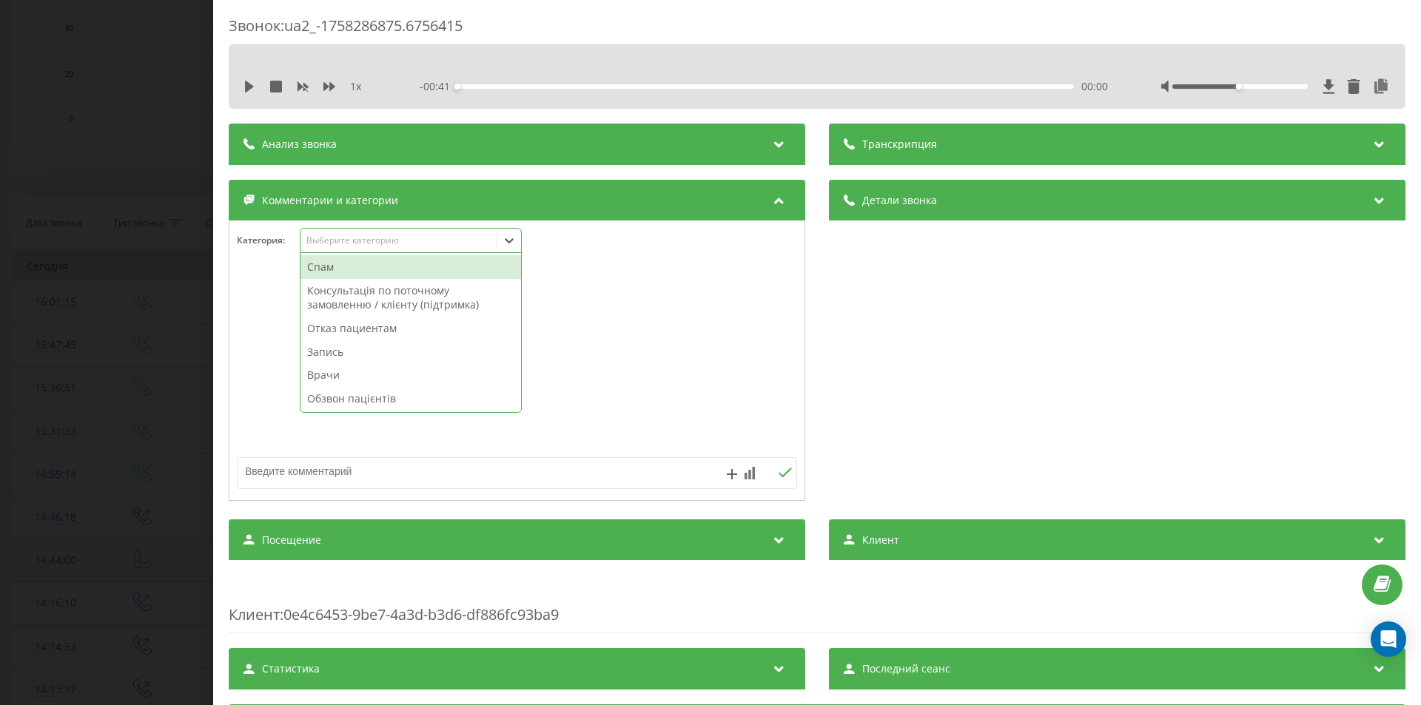
click at [334, 270] on div "Спам" at bounding box center [410, 267] width 221 height 24
